Goal: Task Accomplishment & Management: Manage account settings

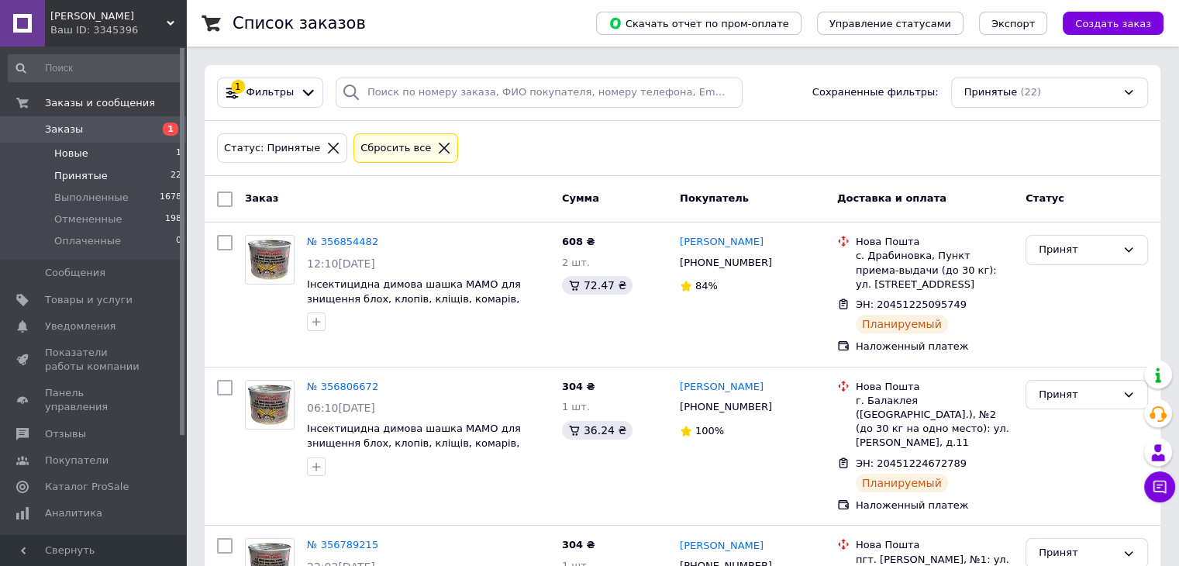
click at [84, 157] on span "Новые" at bounding box center [71, 154] width 34 height 14
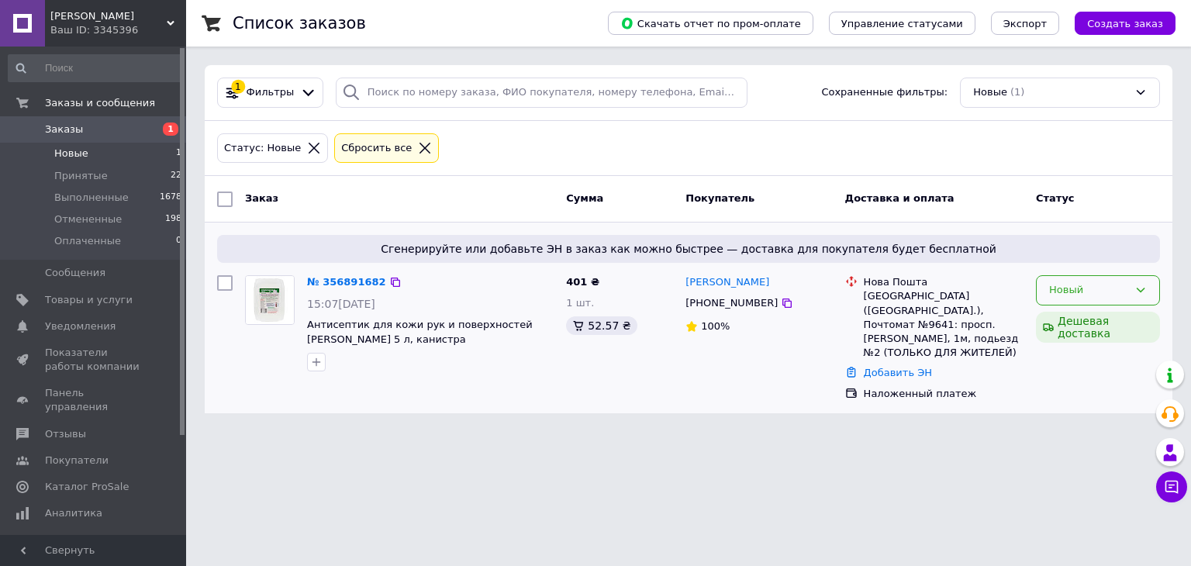
click at [1067, 291] on div "Новый" at bounding box center [1088, 290] width 79 height 16
click at [1081, 318] on li "Принят" at bounding box center [1097, 323] width 122 height 29
click at [781, 309] on icon at bounding box center [787, 303] width 12 height 12
click at [384, 283] on icon at bounding box center [387, 282] width 9 height 9
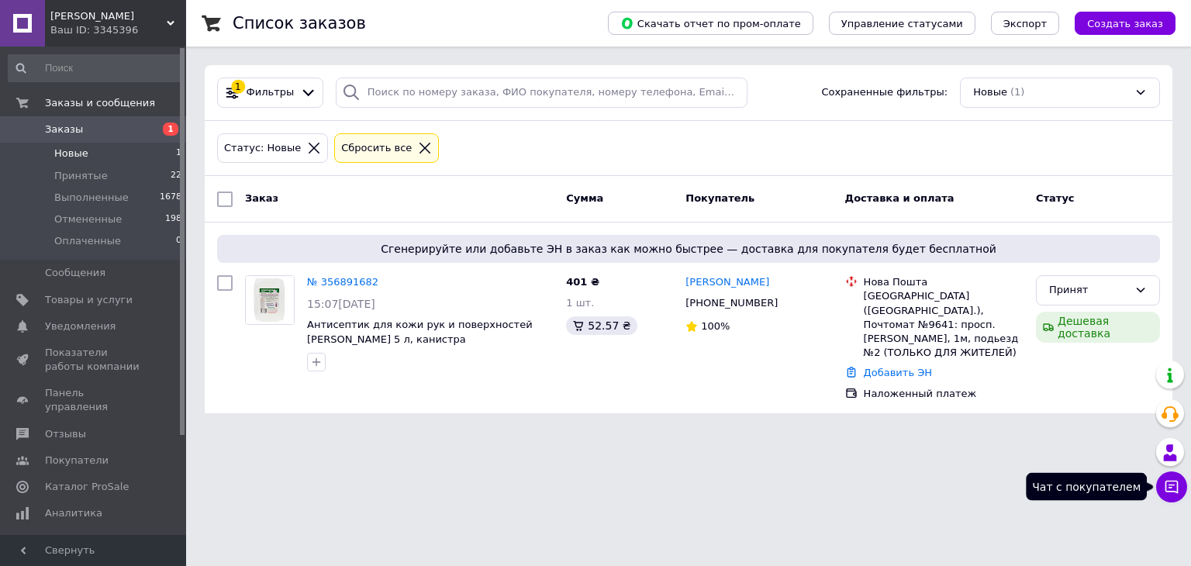
click at [1164, 491] on icon at bounding box center [1172, 487] width 16 height 16
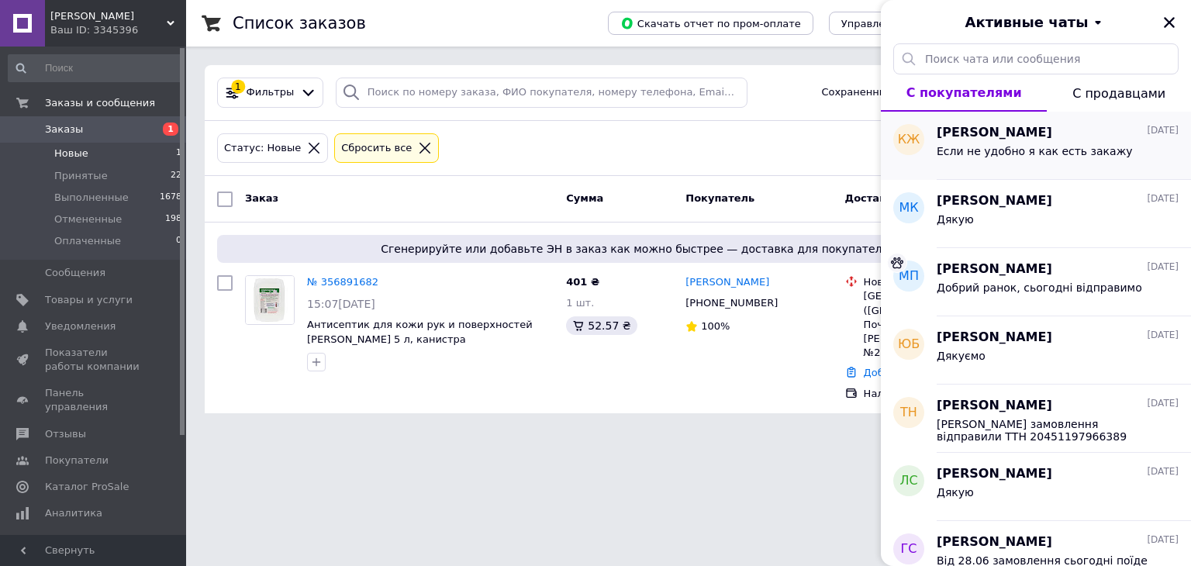
click at [1042, 161] on div "Если не удобно я как есть закажу" at bounding box center [1034, 156] width 196 height 22
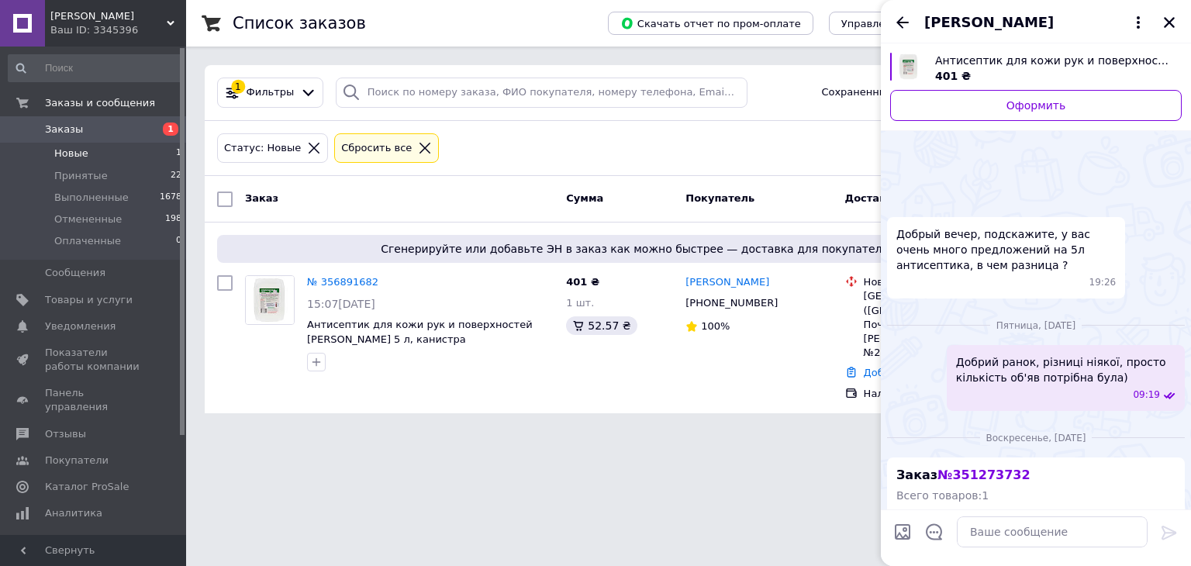
scroll to position [998, 0]
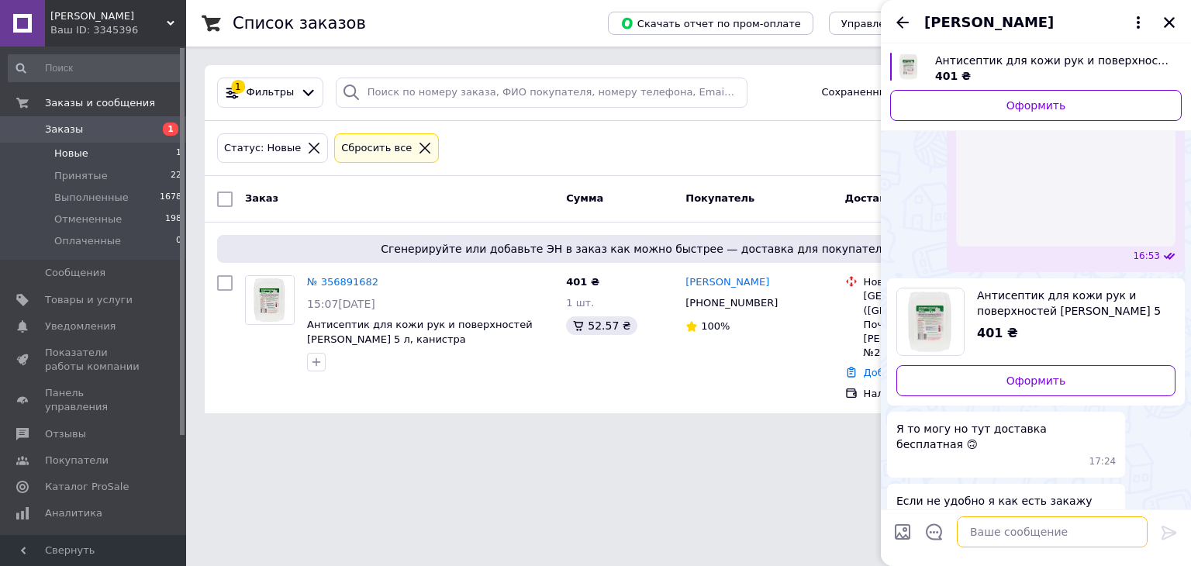
click at [1003, 530] on textarea at bounding box center [1052, 531] width 191 height 31
type textarea "Добрий день"
click at [1170, 529] on icon at bounding box center [1168, 533] width 15 height 14
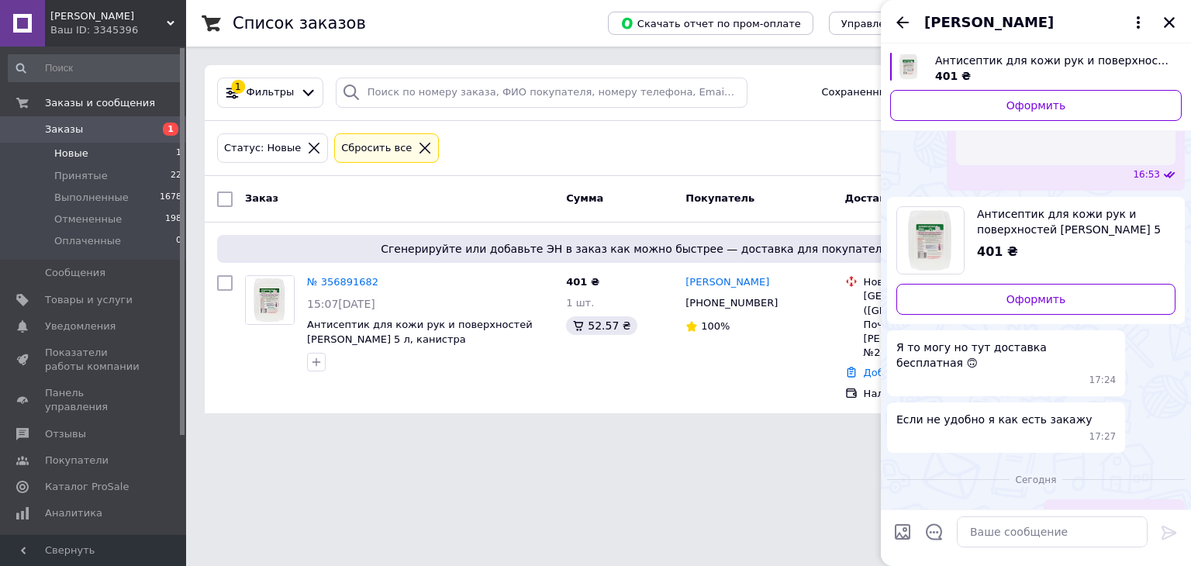
click at [903, 531] on input "Загрузить файлы" at bounding box center [902, 531] width 19 height 19
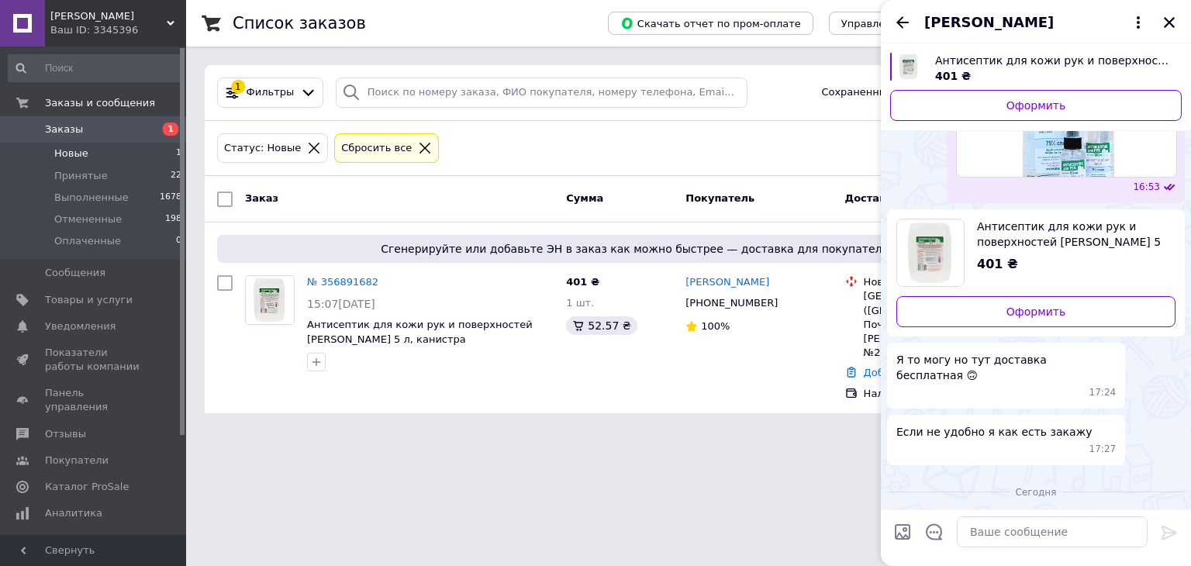
scroll to position [1036, 0]
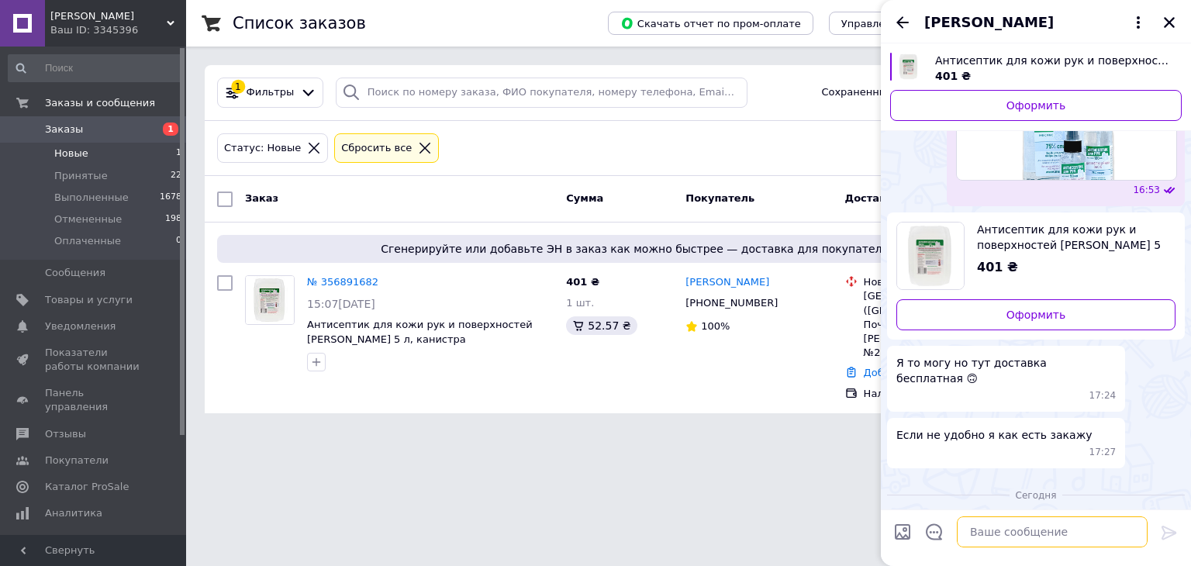
click at [1008, 533] on textarea at bounding box center [1052, 531] width 191 height 31
click at [902, 527] on input "Загрузить файлы" at bounding box center [902, 531] width 19 height 19
type input "C:\fakepath\Screenshot_1.jpg"
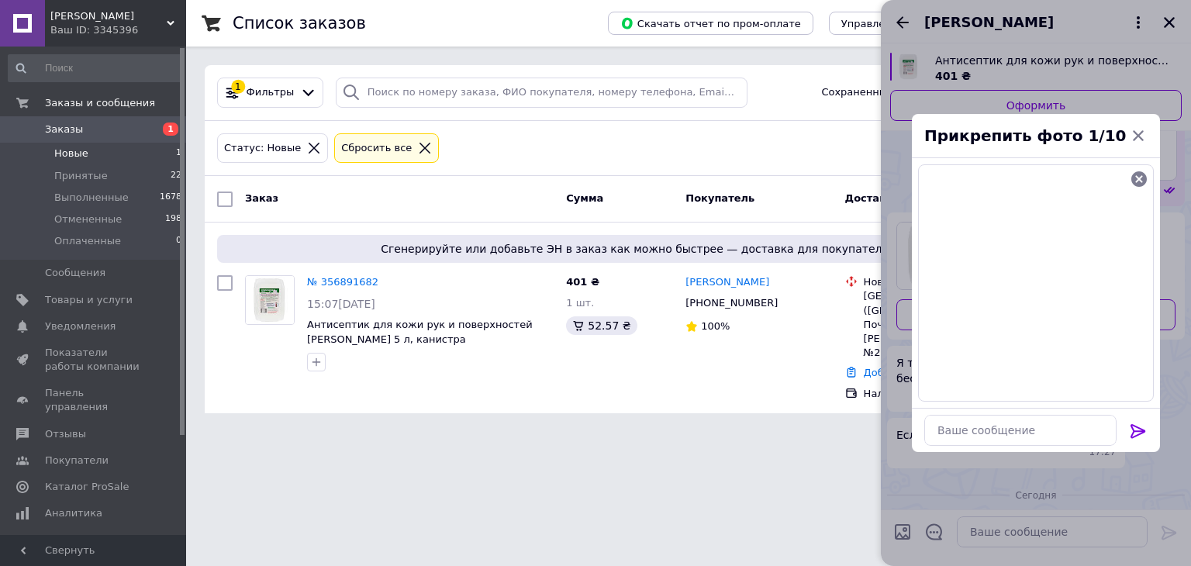
click at [1137, 434] on icon at bounding box center [1137, 431] width 15 height 14
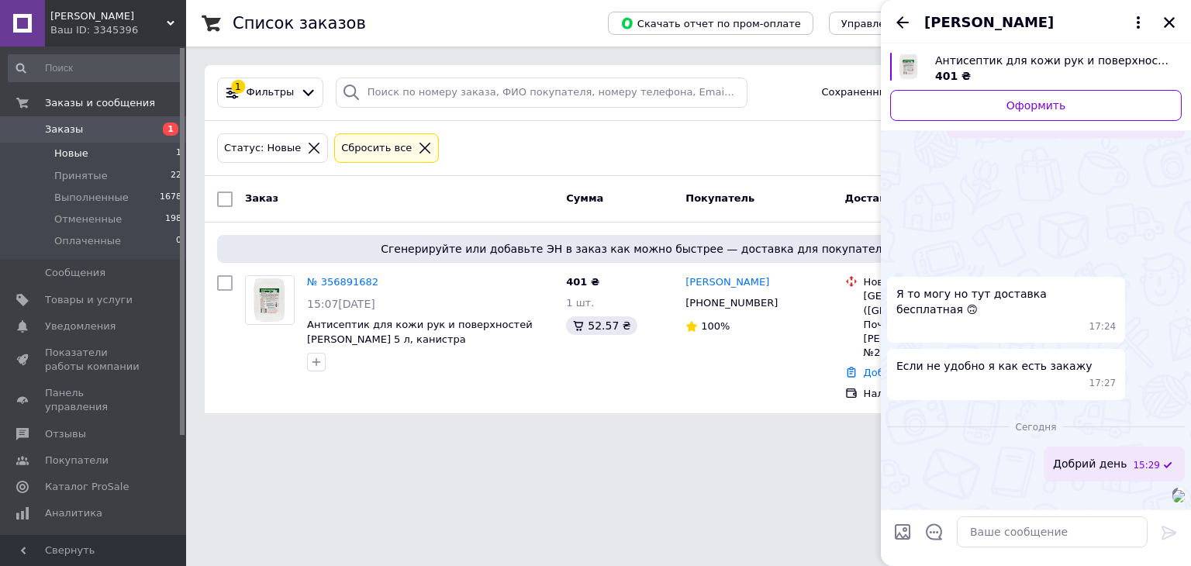
scroll to position [1184, 0]
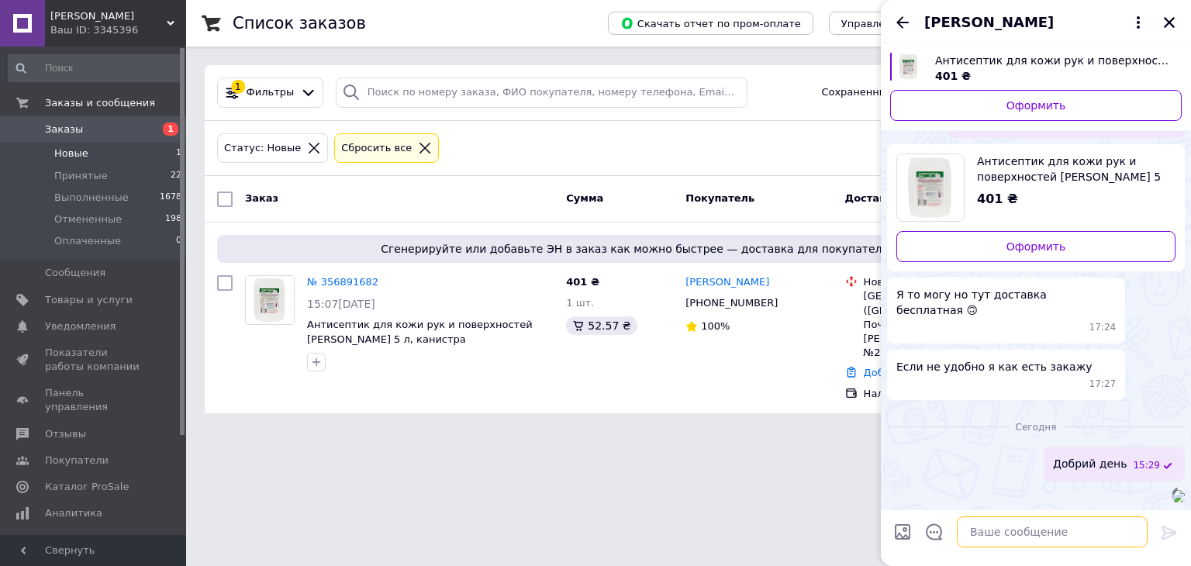
click at [1014, 536] on textarea at bounding box center [1052, 531] width 191 height 31
click at [994, 536] on textarea at bounding box center [1052, 531] width 191 height 31
paste textarea "ФОП Сахаров Юрій Олександрович IBAN UA823052990000026000035109139 в АТ КБ "ПРИВ…"
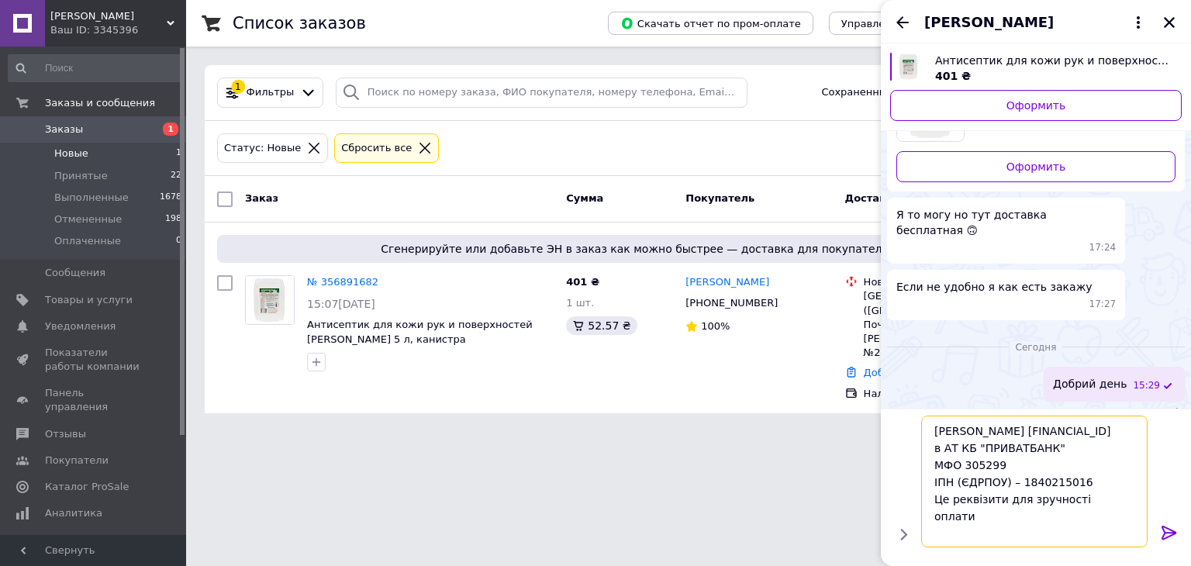
scroll to position [1, 0]
type textarea "ФОП Сахаров Юрій Олександрович IBAN UA823052990000026000035109139 в АТ КБ "ПРИВ…"
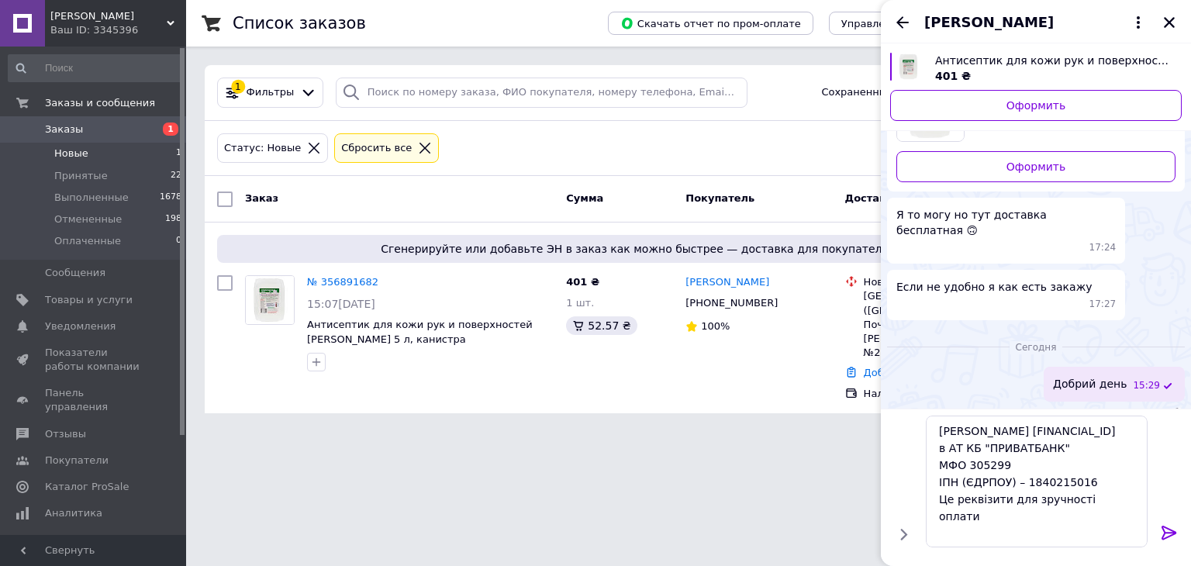
click at [1170, 532] on icon at bounding box center [1168, 533] width 15 height 14
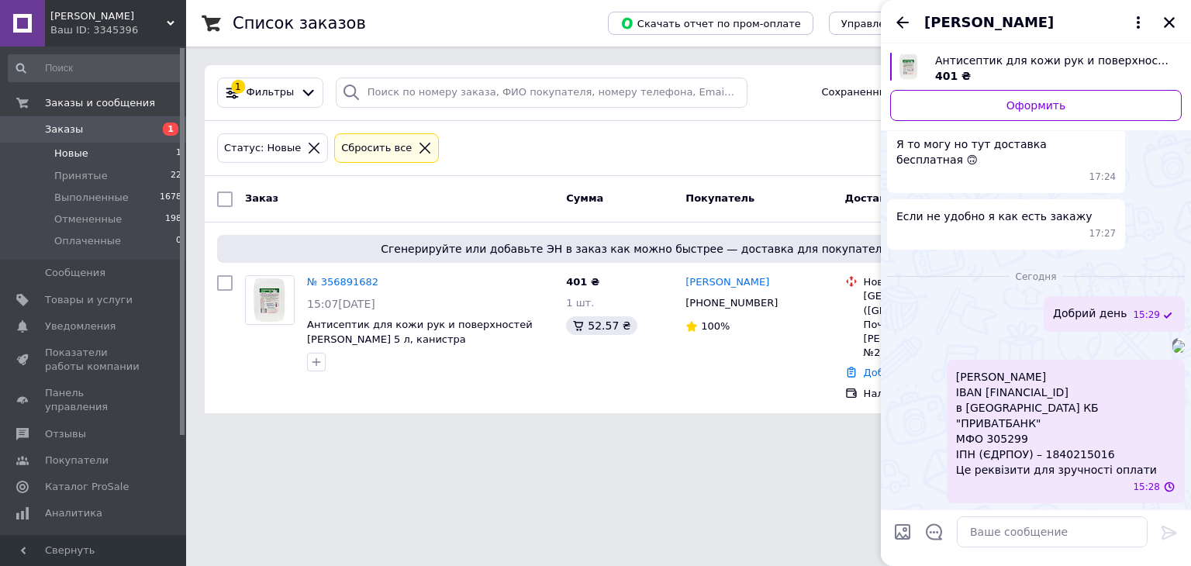
scroll to position [1312, 0]
drag, startPoint x: 981, startPoint y: 406, endPoint x: 1154, endPoint y: 408, distance: 172.9
click at [1154, 408] on span "ФОП Сахаров Юрій Олександрович IBAN UA823052990000026000035109139 в АТ КБ "ПРИВ…" at bounding box center [1065, 423] width 219 height 109
copy span "UA823052990000026000035109139"
click at [976, 526] on textarea at bounding box center [1052, 531] width 191 height 31
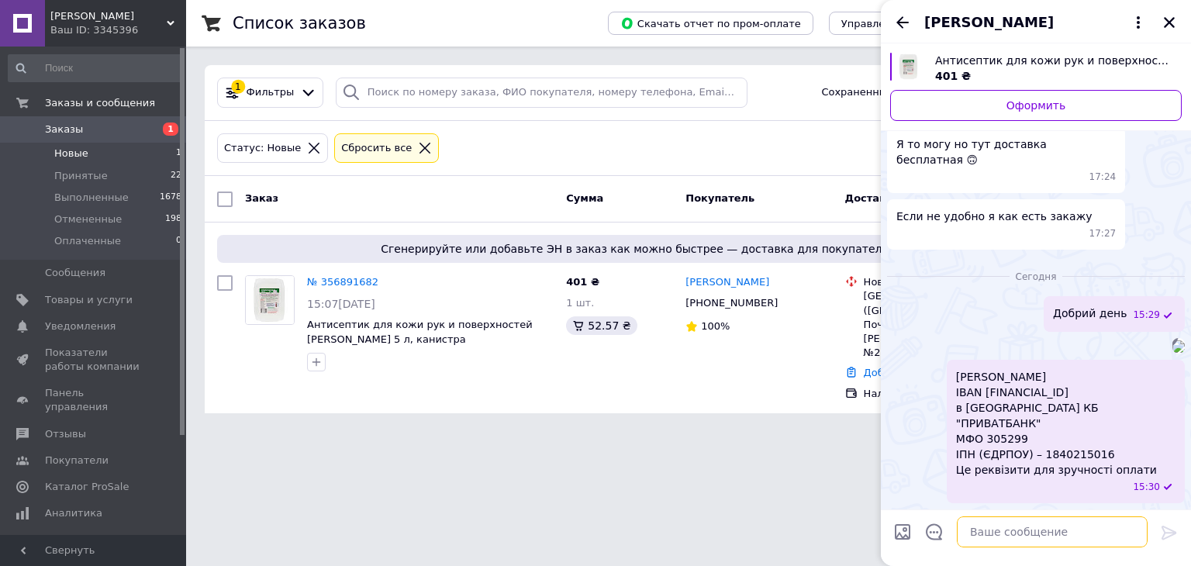
paste textarea "UA823052990000026000035109139"
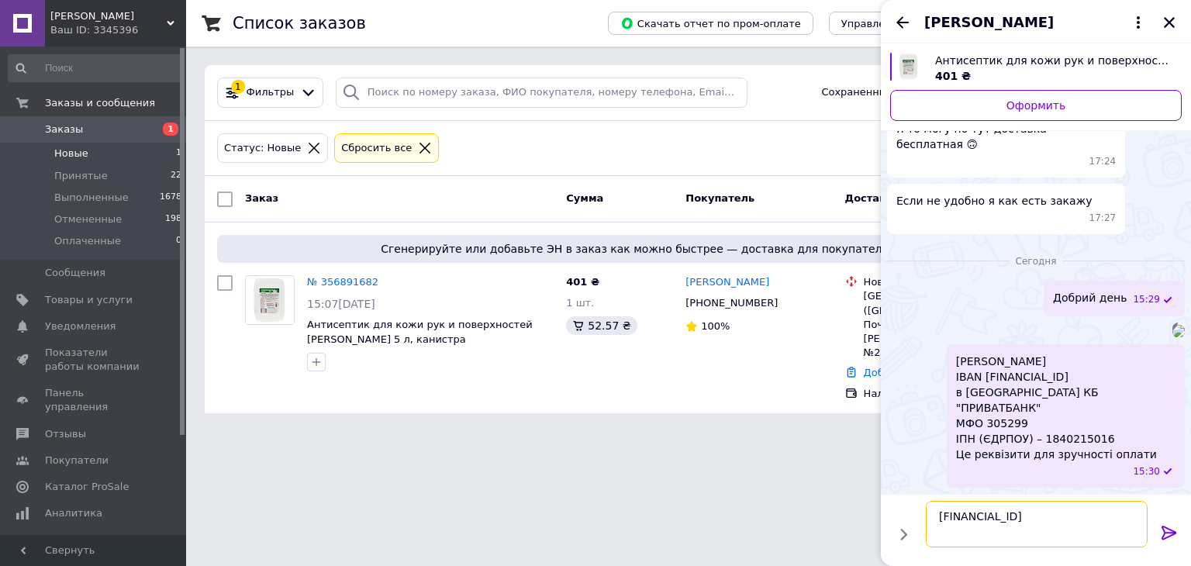
type textarea "UA823052990000026000035109139"
click at [1167, 534] on icon at bounding box center [1169, 532] width 19 height 19
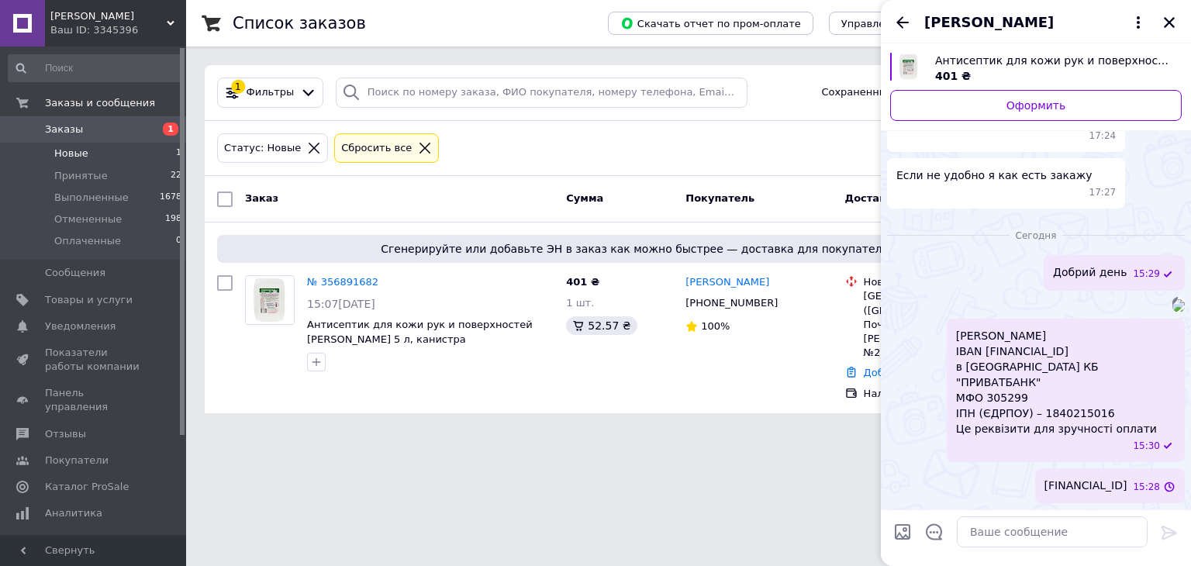
scroll to position [1353, 0]
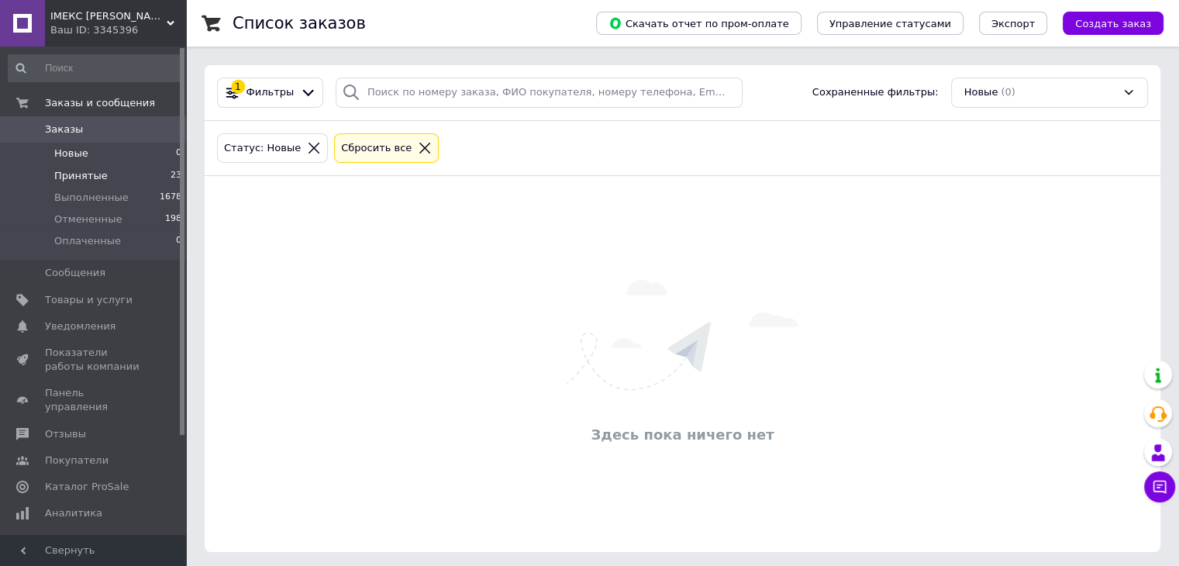
click at [81, 173] on span "Принятые" at bounding box center [80, 176] width 53 height 14
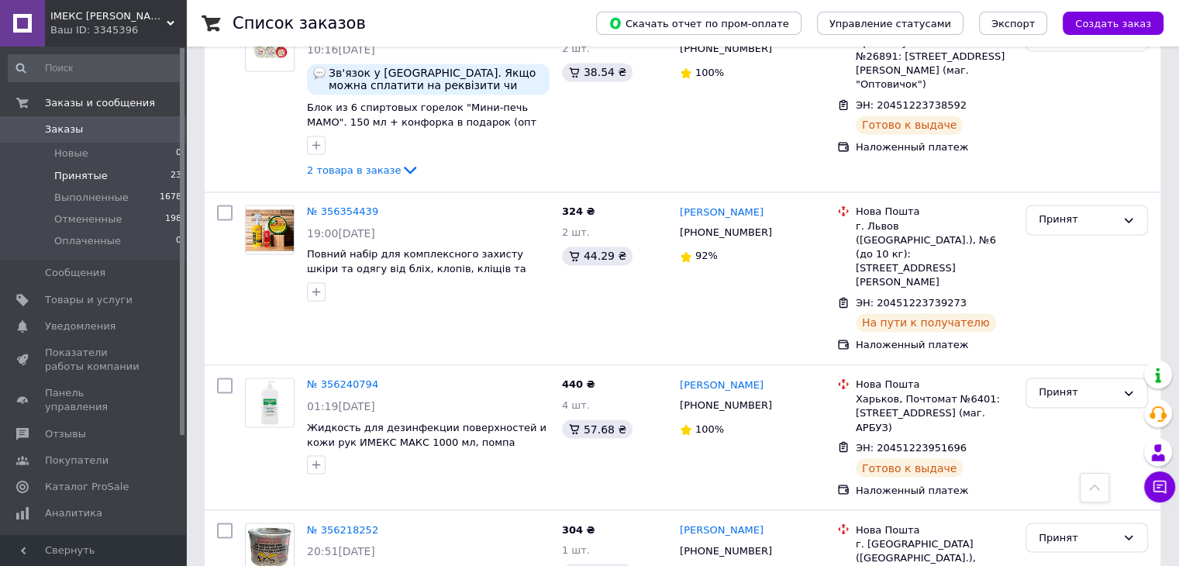
scroll to position [2576, 0]
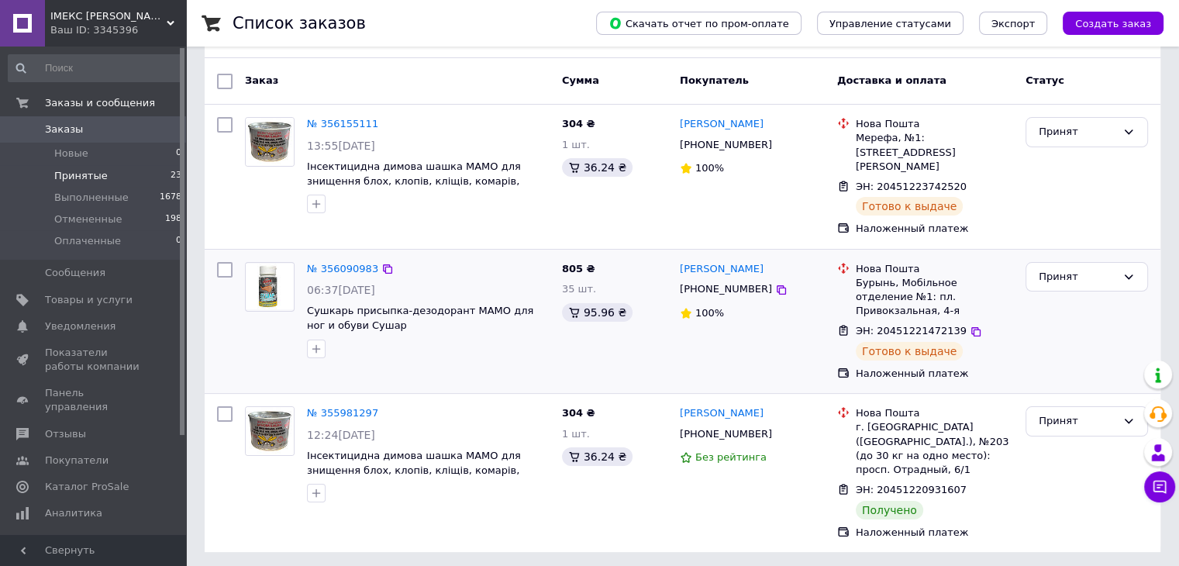
scroll to position [119, 0]
click at [1046, 412] on div "Принят" at bounding box center [1078, 420] width 78 height 16
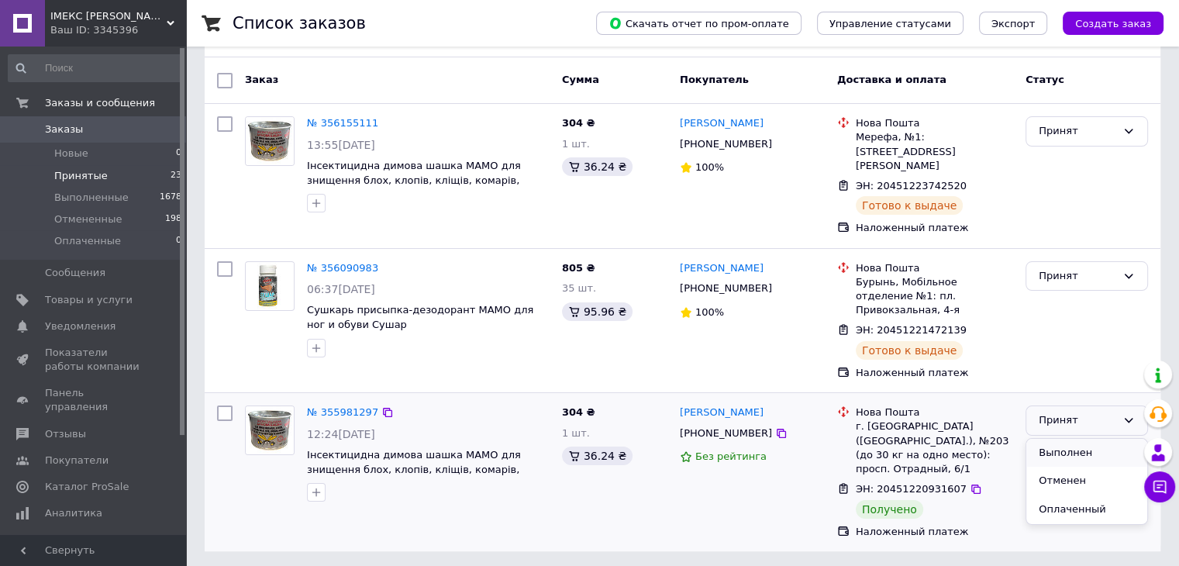
click at [1046, 439] on li "Выполнен" at bounding box center [1086, 453] width 121 height 29
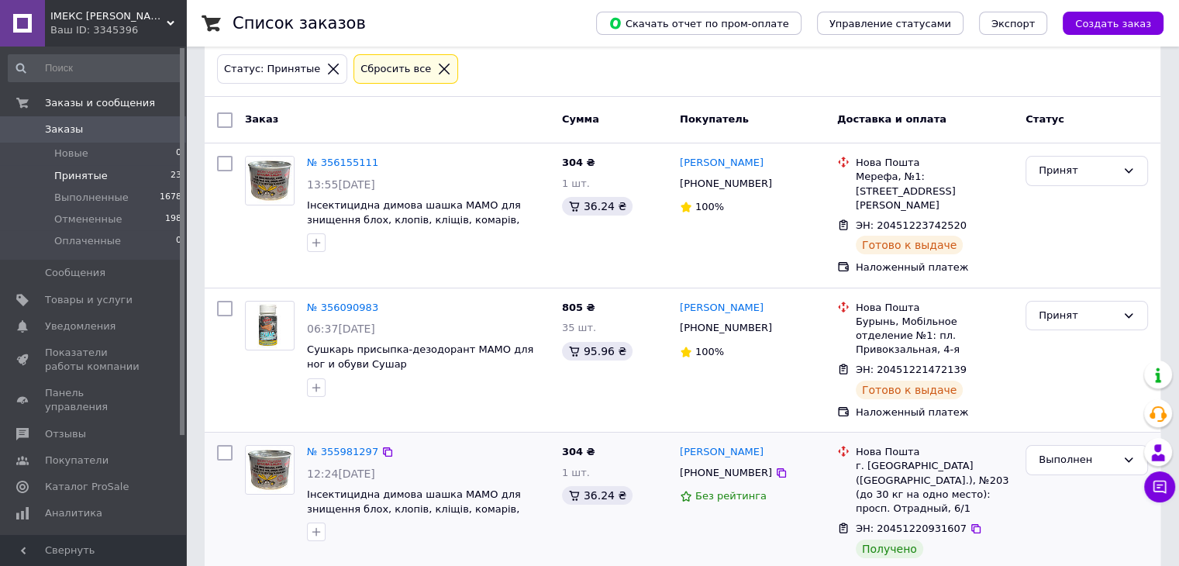
scroll to position [41, 0]
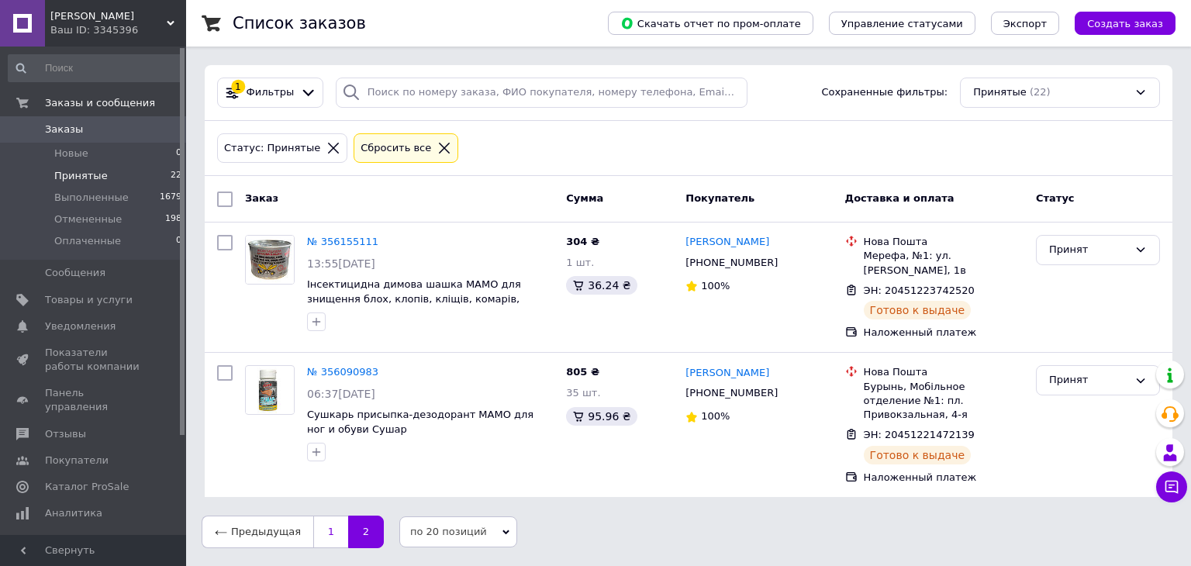
click at [327, 515] on link "1" at bounding box center [330, 531] width 35 height 33
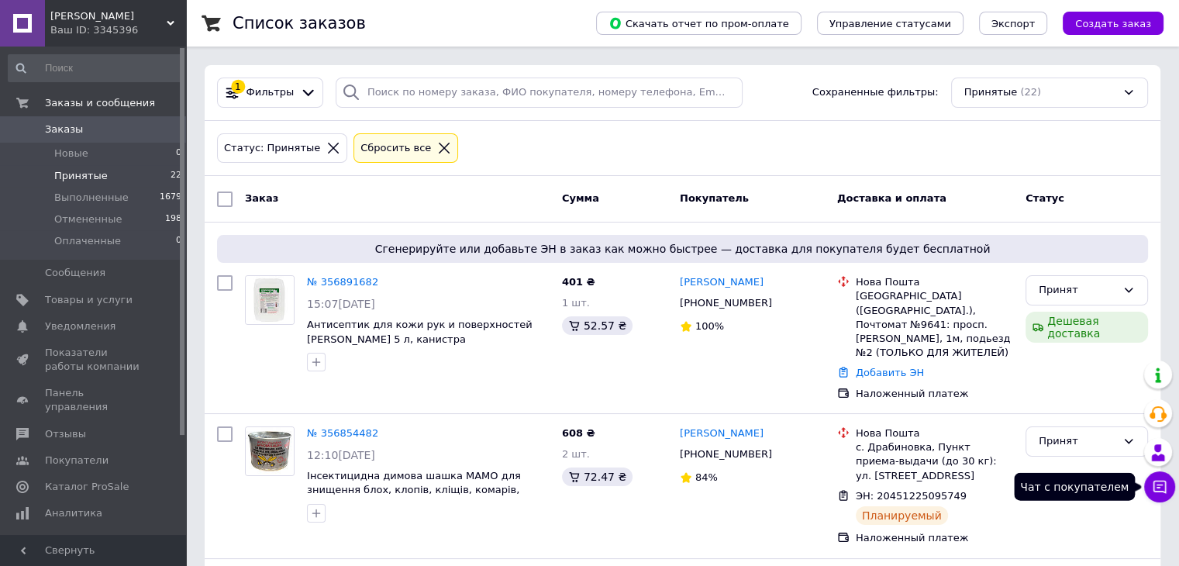
click at [1172, 488] on button "Чат с покупателем" at bounding box center [1159, 486] width 31 height 31
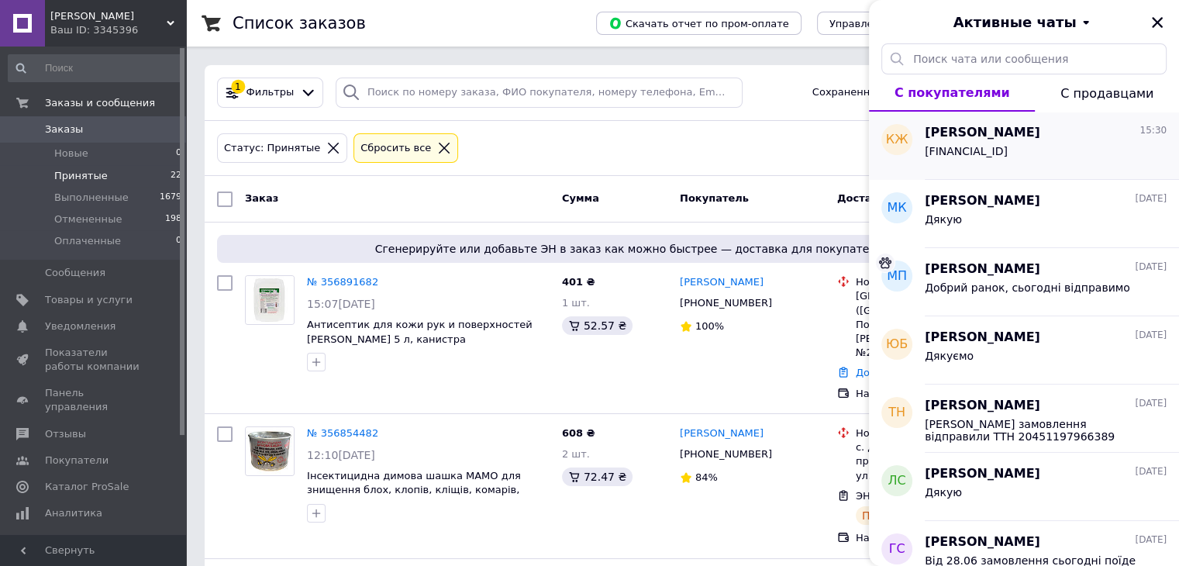
click at [1008, 145] on span "UA823052990000026000035109139" at bounding box center [966, 151] width 83 height 12
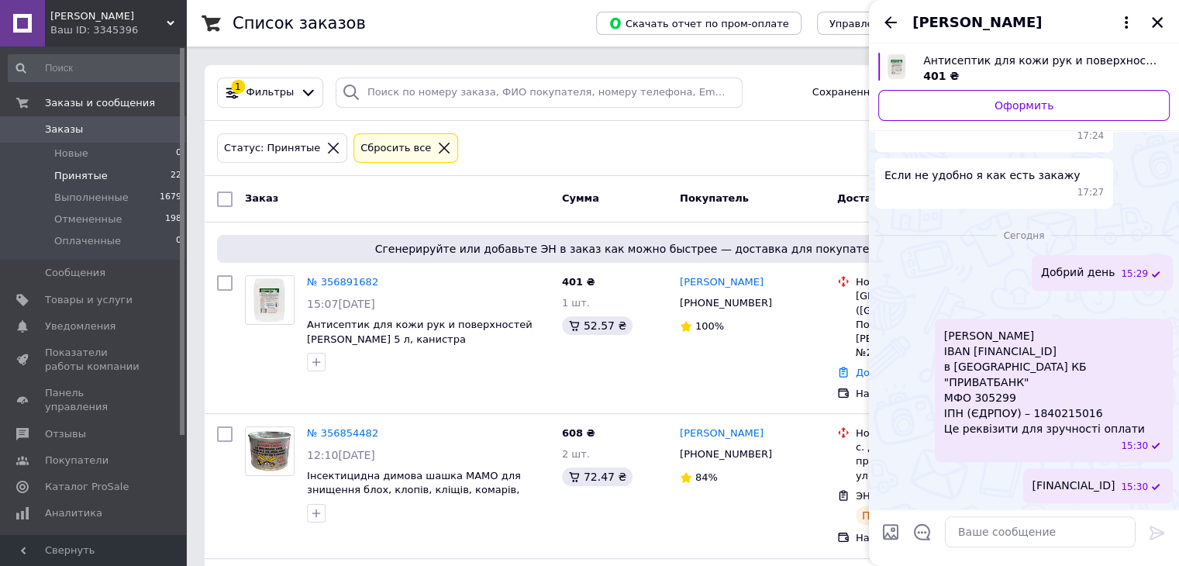
scroll to position [1353, 0]
click at [775, 309] on icon at bounding box center [781, 303] width 12 height 12
click at [1160, 28] on icon "Закрыть" at bounding box center [1157, 23] width 14 height 14
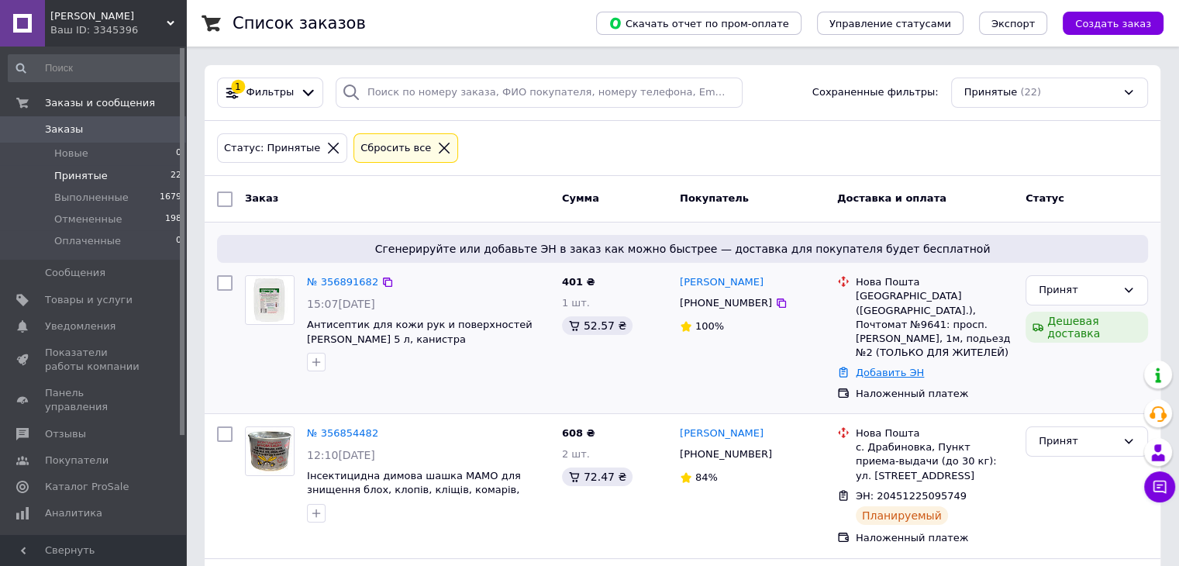
click at [874, 367] on link "Добавить ЭН" at bounding box center [890, 373] width 68 height 12
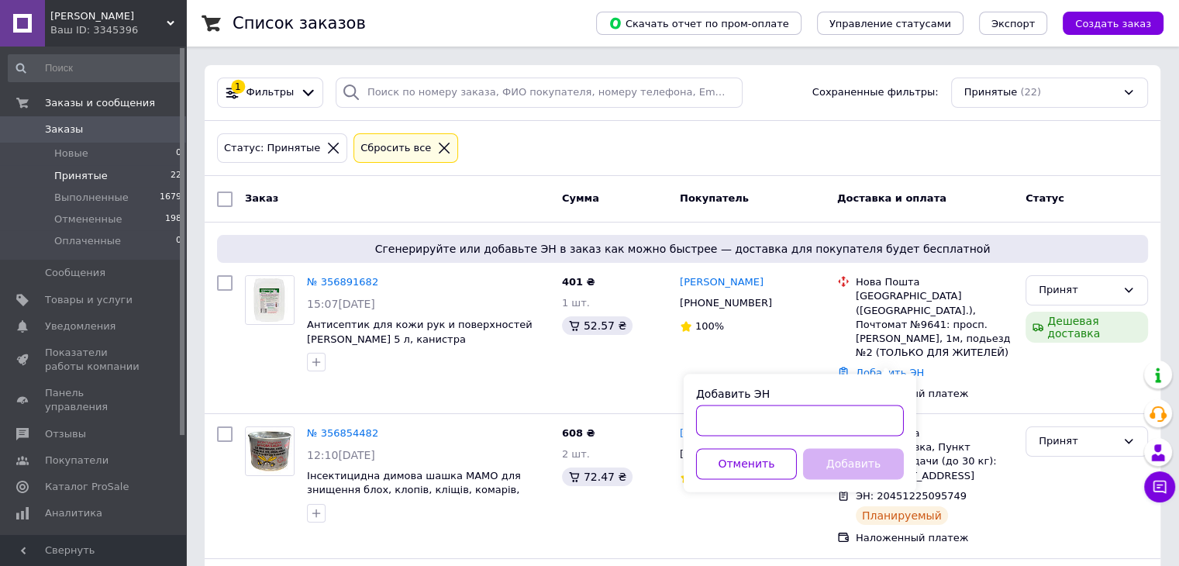
click at [822, 417] on input "Добавить ЭН" at bounding box center [800, 420] width 208 height 31
paste input "20451225237198"
type input "20451225237198"
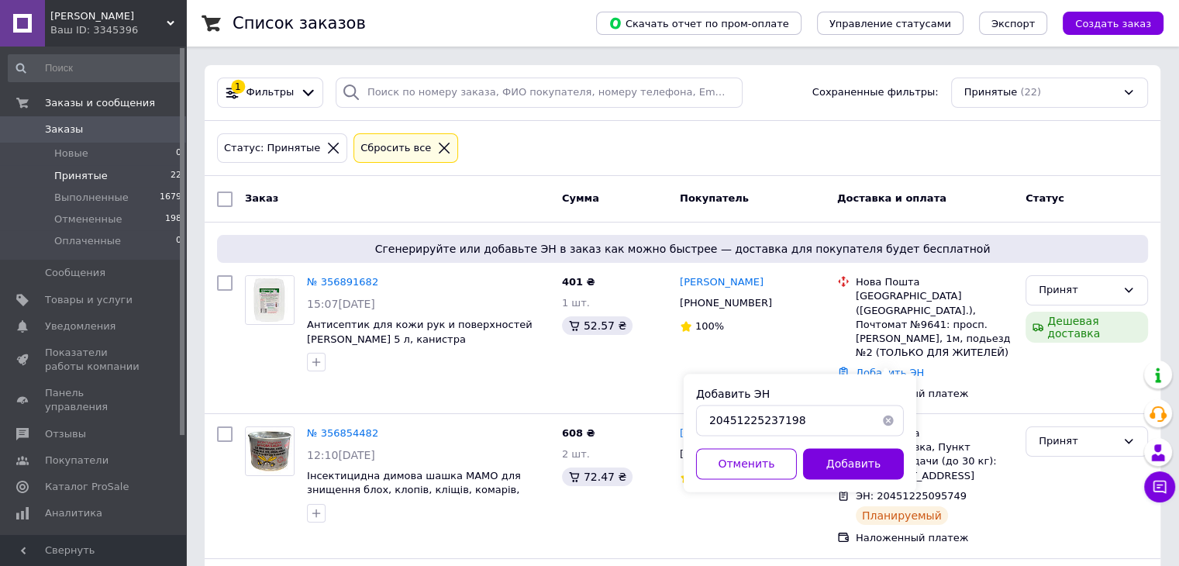
drag, startPoint x: 829, startPoint y: 467, endPoint x: 815, endPoint y: 463, distance: 14.7
click at [829, 468] on button "Добавить" at bounding box center [853, 463] width 101 height 31
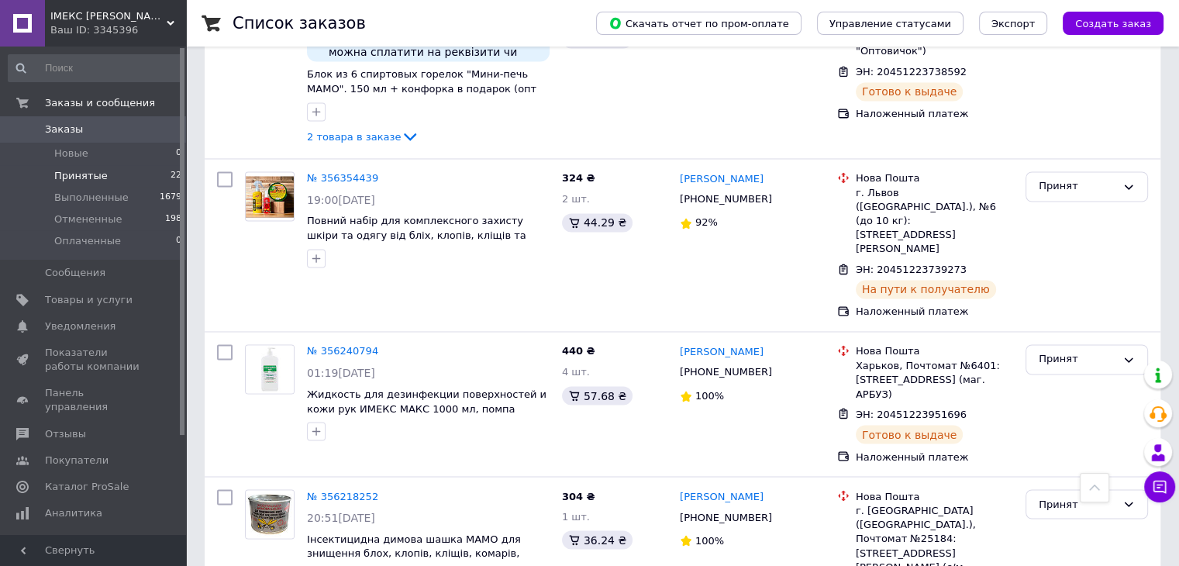
scroll to position [2576, 0]
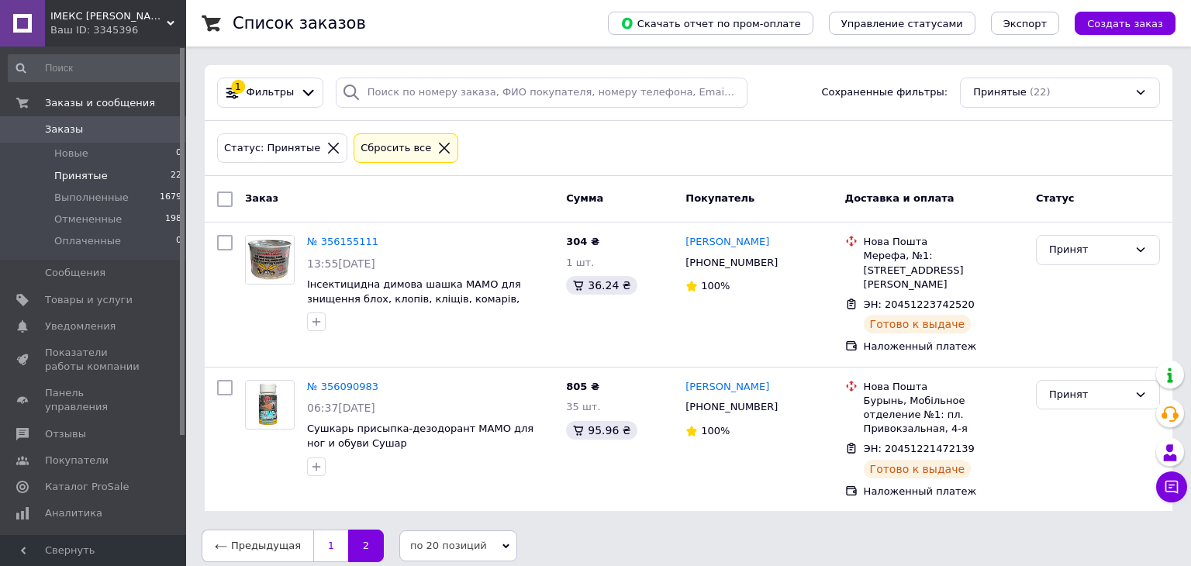
click at [313, 529] on link "1" at bounding box center [330, 545] width 35 height 33
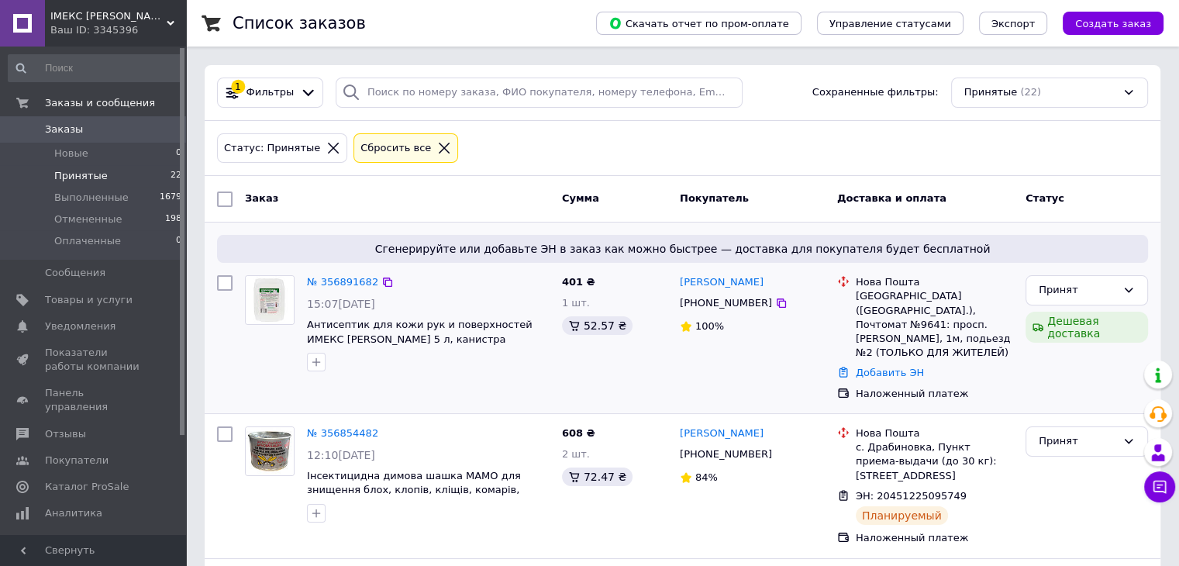
click at [886, 364] on div "Добавить ЭН" at bounding box center [935, 373] width 164 height 21
click at [885, 367] on link "Добавить ЭН" at bounding box center [890, 373] width 68 height 12
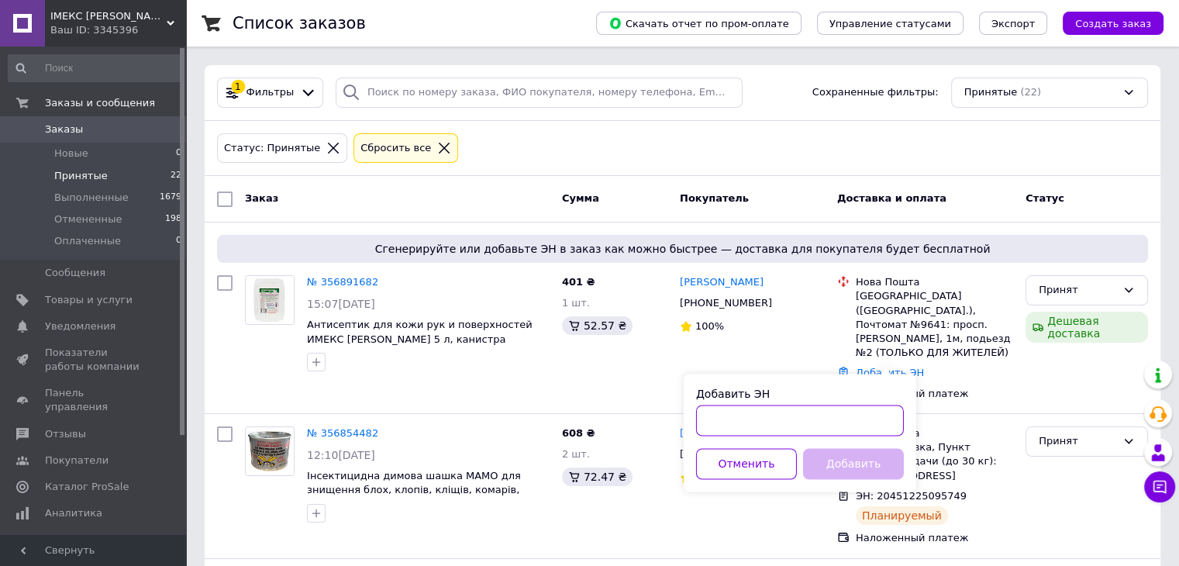
click at [743, 428] on input "Добавить ЭН" at bounding box center [800, 420] width 208 height 31
paste input "20451225237198"
type input "20451225237198"
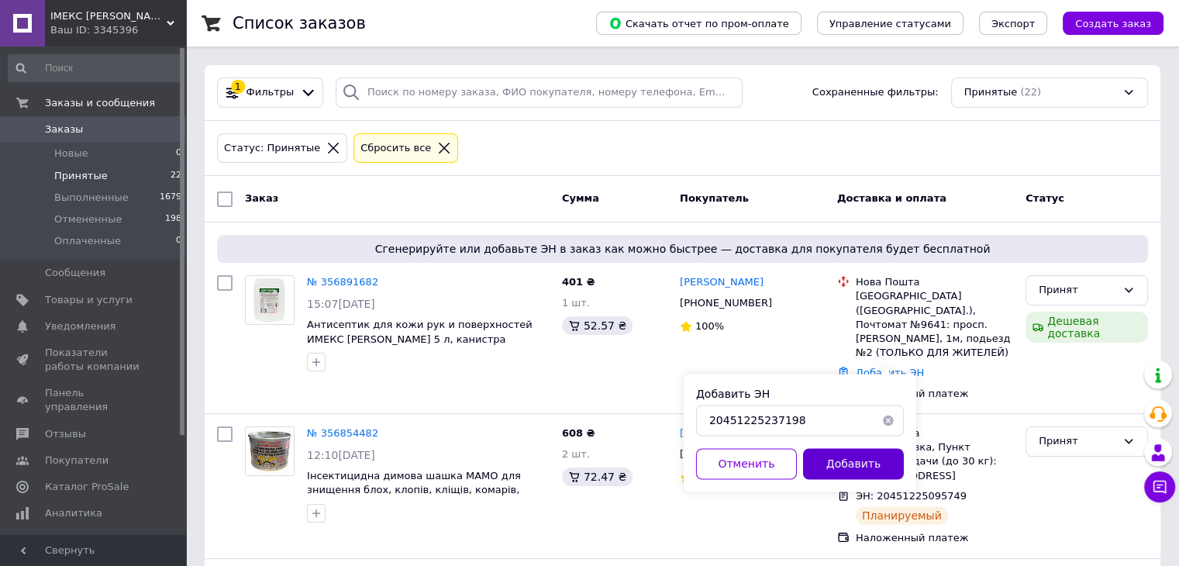
click at [868, 472] on button "Добавить" at bounding box center [853, 463] width 101 height 31
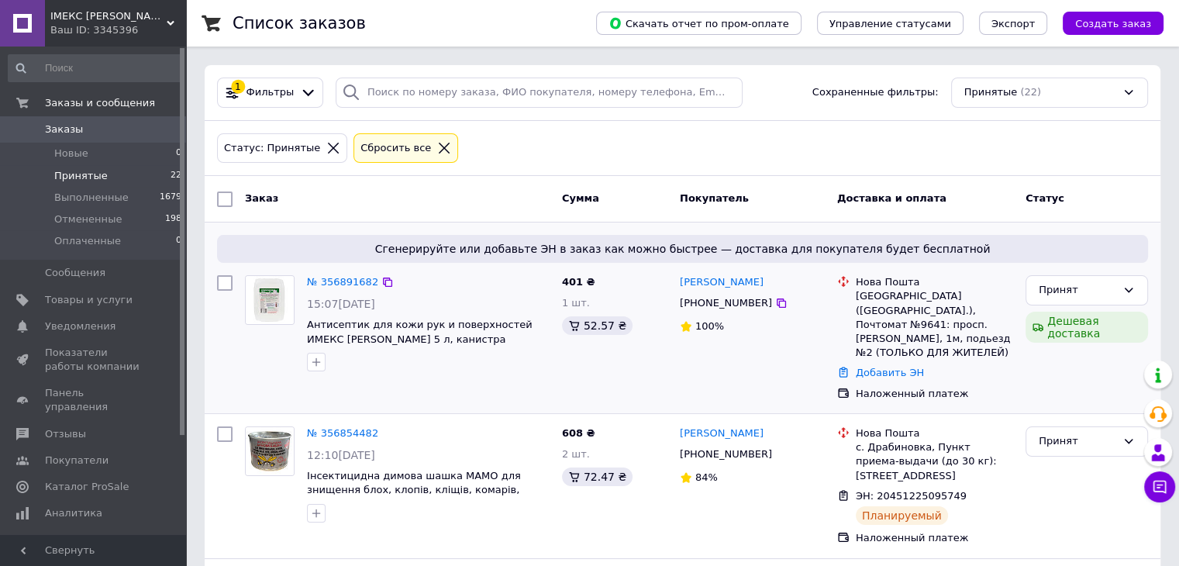
click at [881, 367] on div "Добавить ЭН" at bounding box center [935, 373] width 164 height 21
click at [884, 367] on link "Добавить ЭН" at bounding box center [890, 373] width 68 height 12
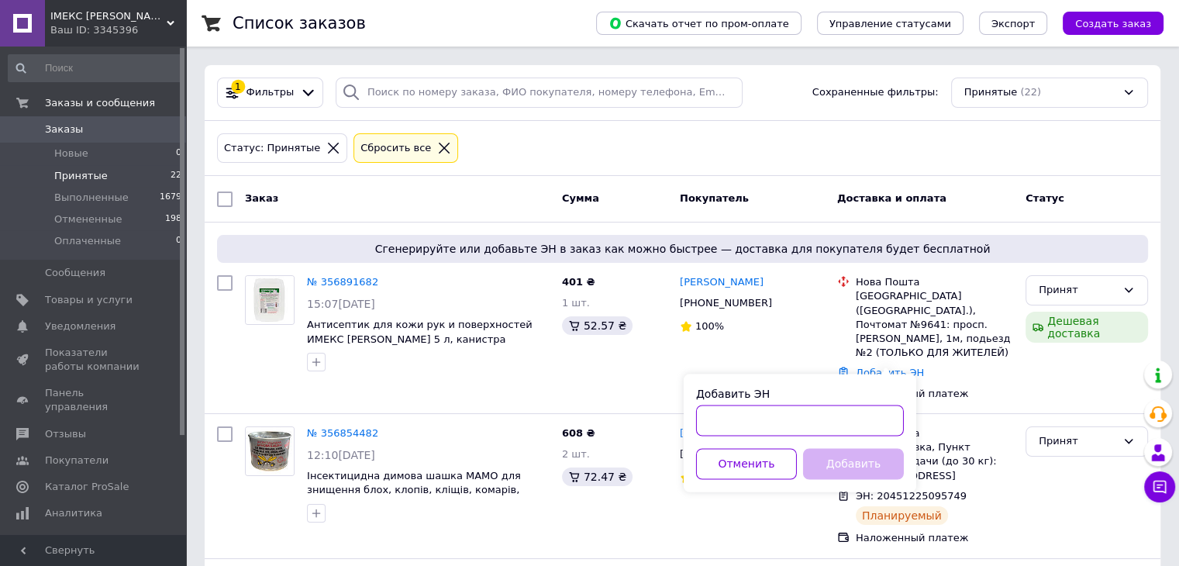
click at [812, 427] on input "Добавить ЭН" at bounding box center [800, 420] width 208 height 31
paste input "20451225237198"
type input "20451225237198"
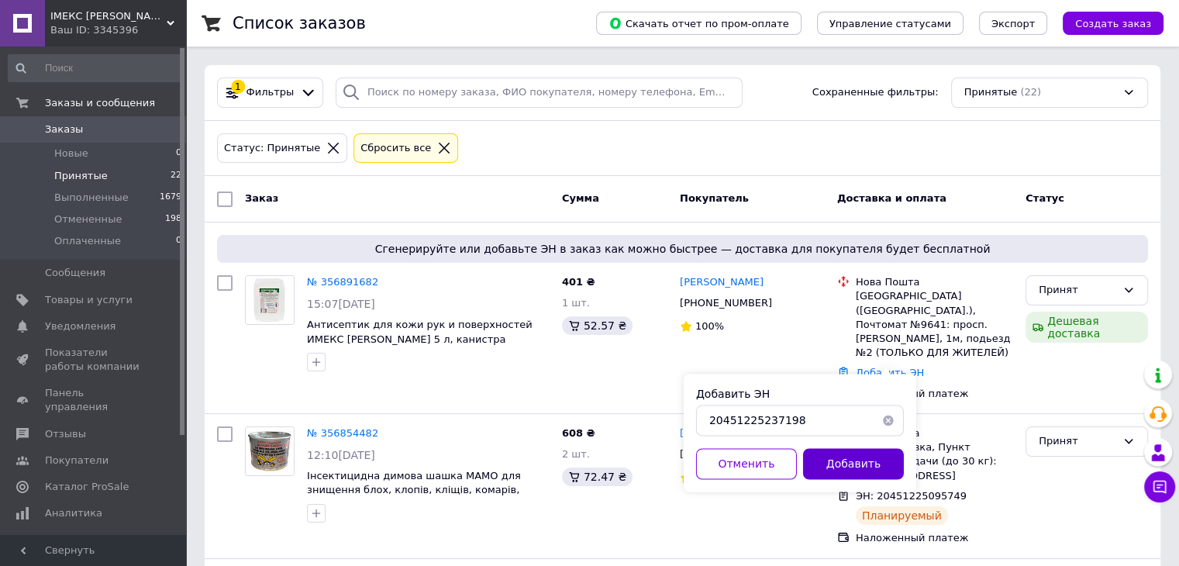
click at [855, 471] on button "Добавить" at bounding box center [853, 463] width 101 height 31
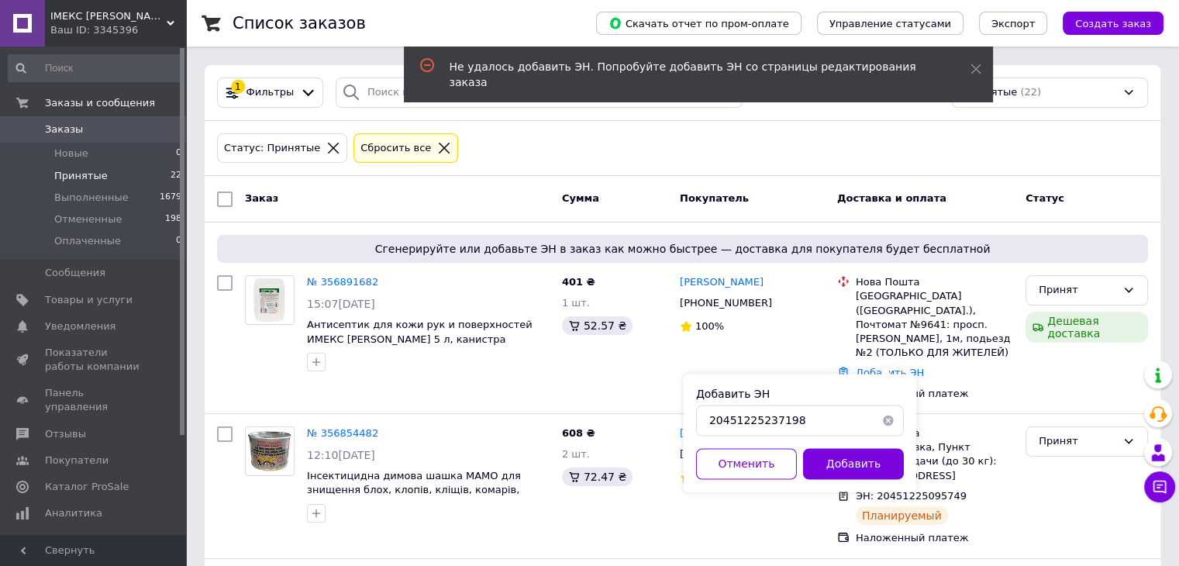
click at [105, 176] on li "Принятые 22" at bounding box center [95, 176] width 191 height 22
